Goal: Information Seeking & Learning: Check status

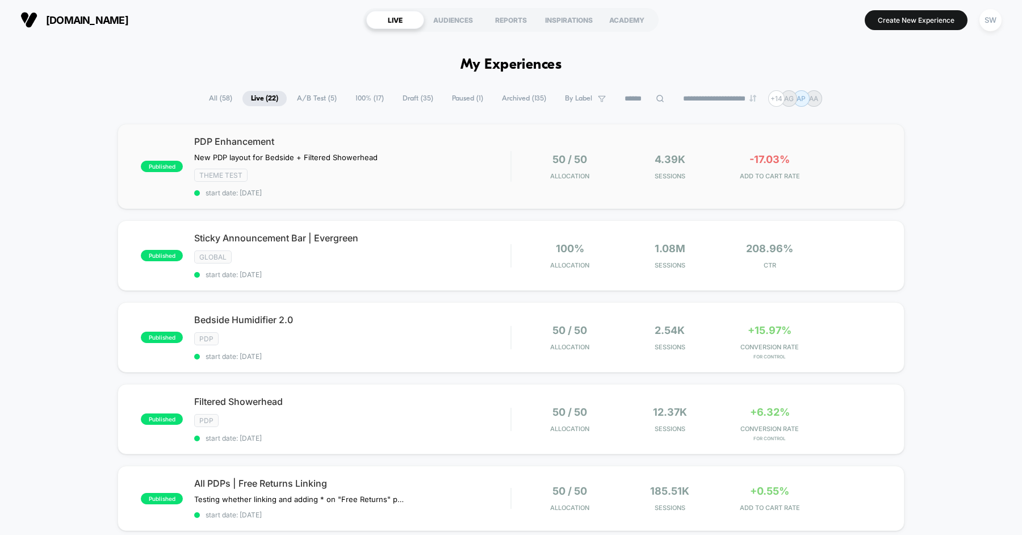
click at [440, 174] on div "Theme Test" at bounding box center [352, 175] width 316 height 13
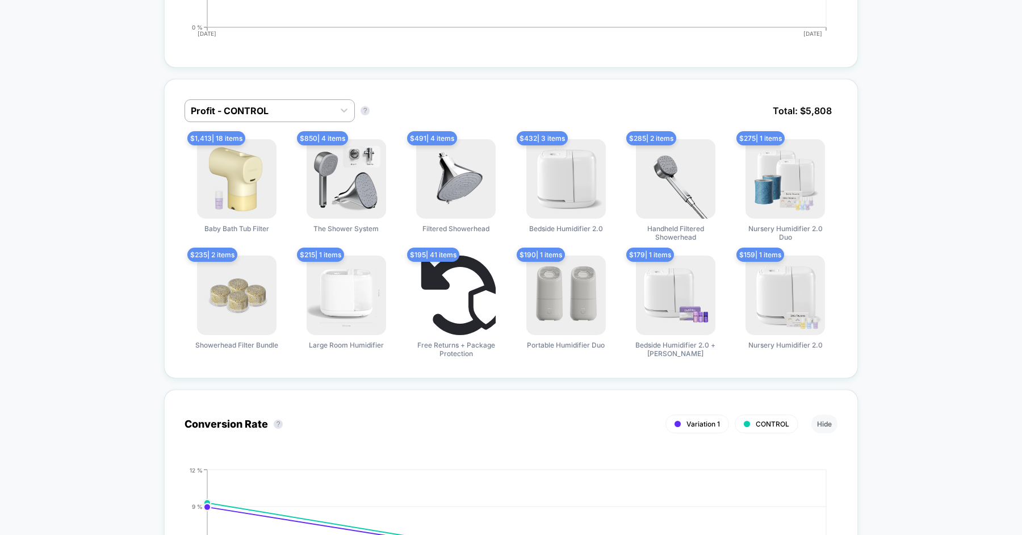
scroll to position [731, 0]
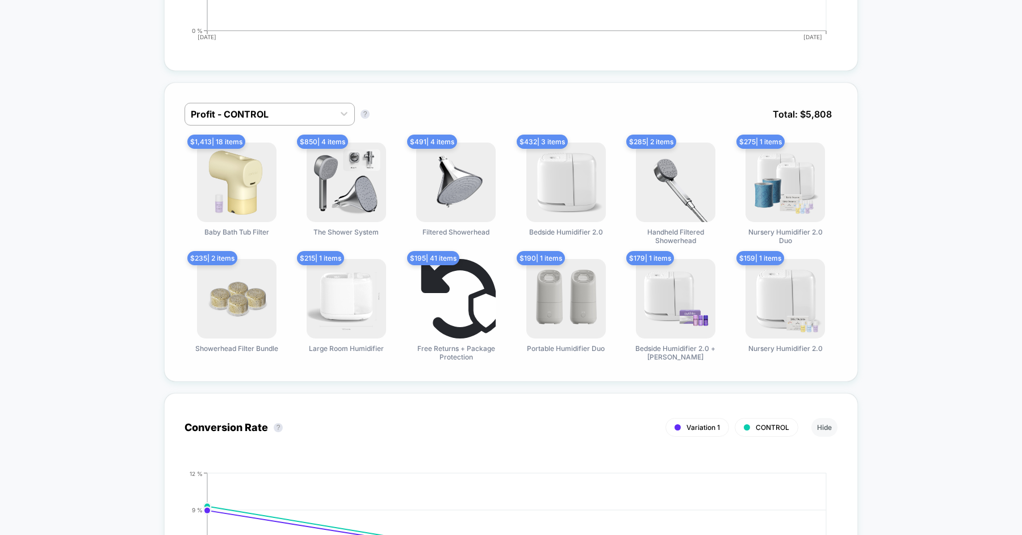
click at [260, 124] on div "Profit - CONTROL Profit - CONTROL ? Total: $ 5,808" at bounding box center [511, 123] width 653 height 40
click at [270, 116] on div at bounding box center [259, 114] width 137 height 14
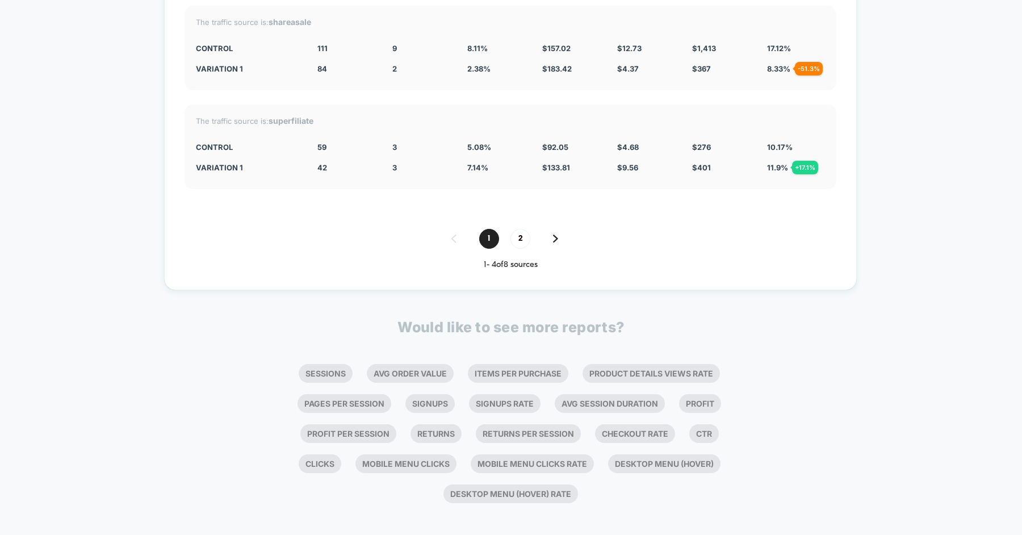
scroll to position [3463, 0]
click at [344, 339] on div "Would like to see more reports? Sessions Avg Order Value Items Per Purchase Pro…" at bounding box center [510, 413] width 485 height 190
click at [327, 364] on li "Sessions" at bounding box center [326, 373] width 54 height 19
click at [325, 366] on li "Sessions" at bounding box center [326, 373] width 54 height 19
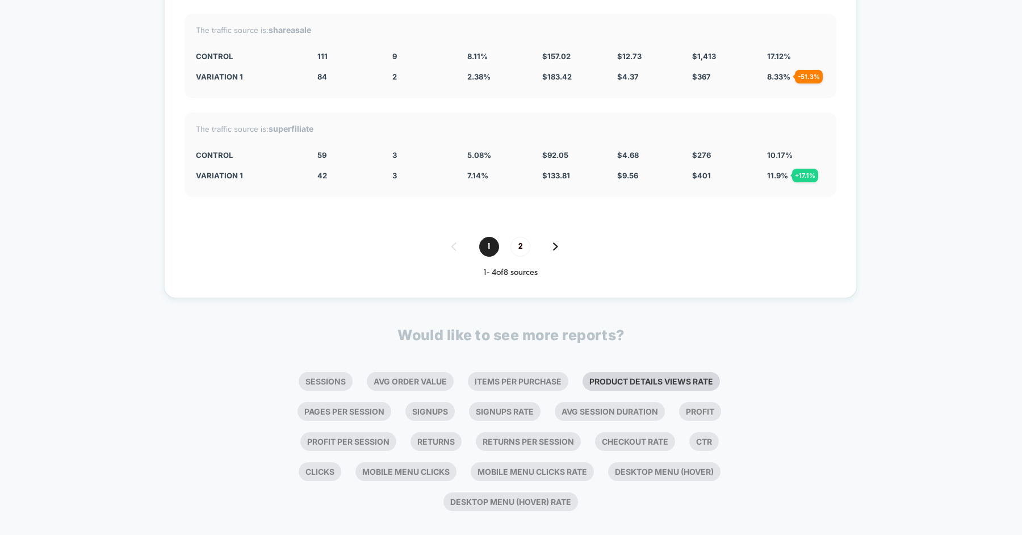
scroll to position [3454, 0]
click at [603, 380] on li "Product Details Views Rate" at bounding box center [650, 382] width 137 height 19
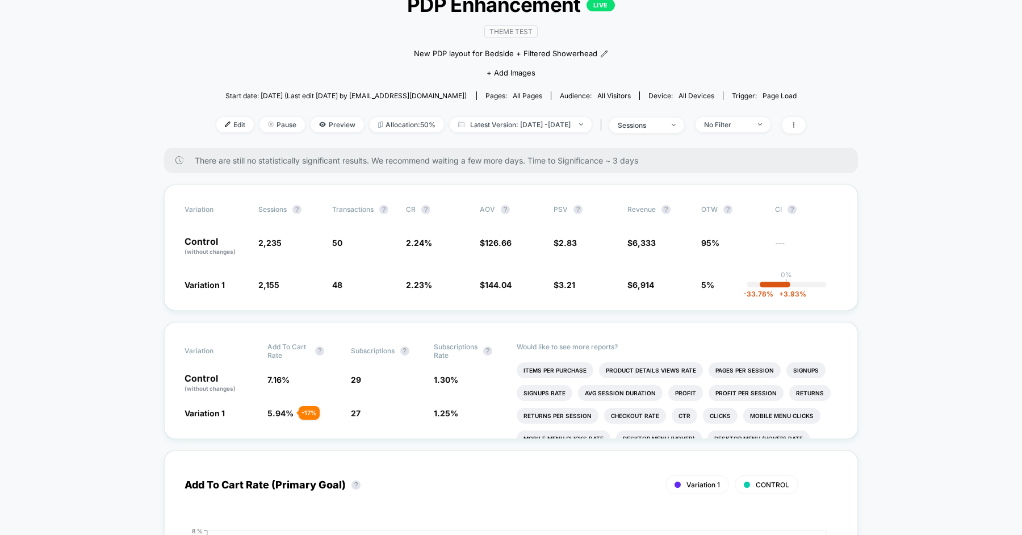
scroll to position [93, 0]
